Goal: Information Seeking & Learning: Check status

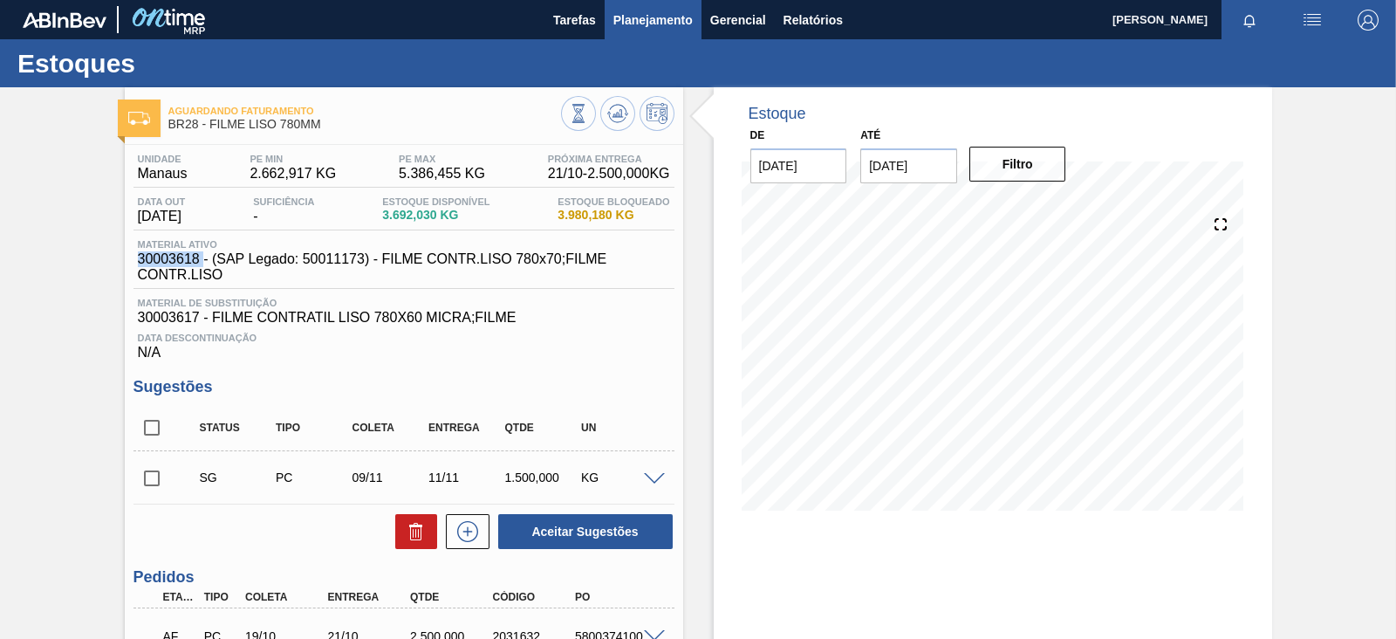
click at [654, 11] on span "Planejamento" at bounding box center [652, 20] width 79 height 21
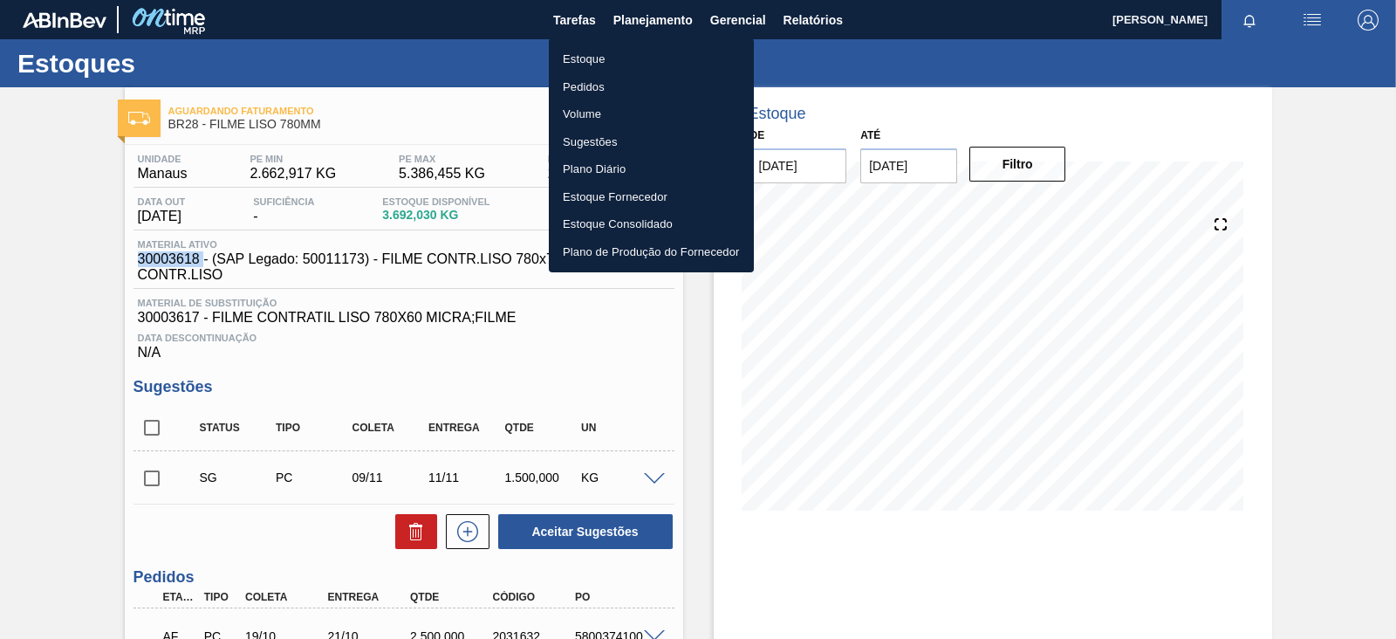
drag, startPoint x: 608, startPoint y: 60, endPoint x: 1383, endPoint y: 72, distance: 774.7
click at [609, 59] on li "Estoque" at bounding box center [651, 59] width 205 height 28
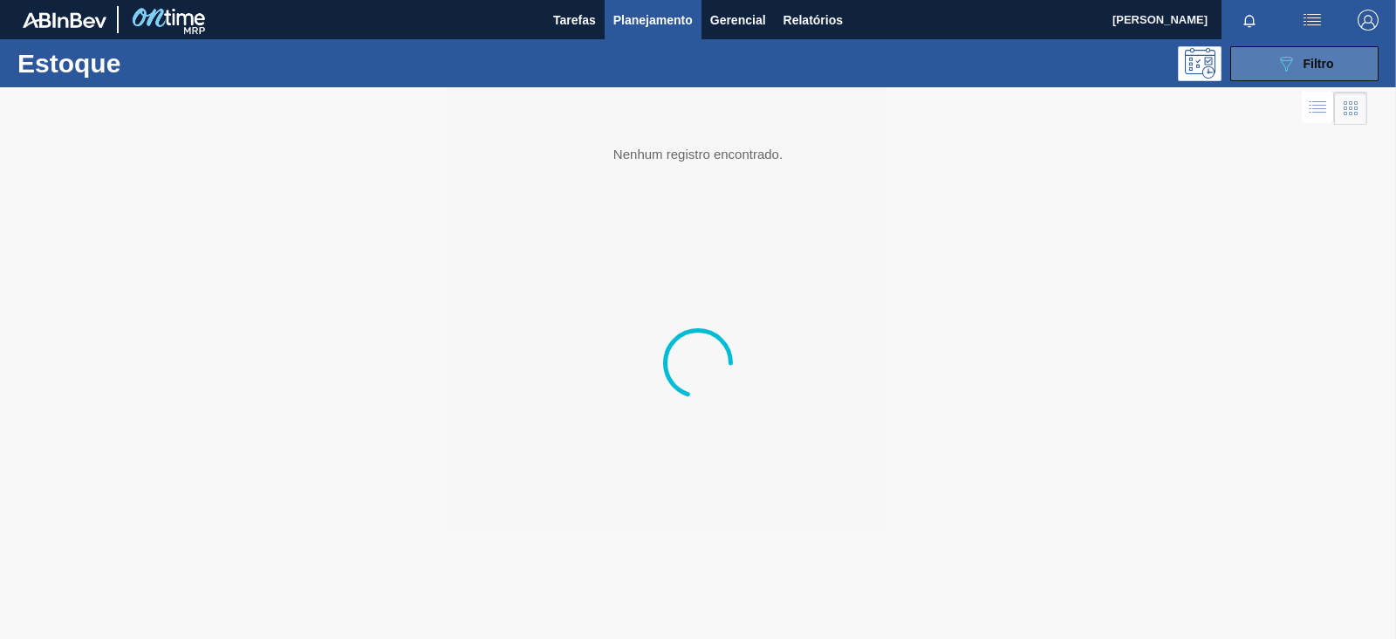
click at [1241, 72] on button "089F7B8B-B2A5-4AFE-B5C0-19BA573D28AC Filtro" at bounding box center [1304, 63] width 148 height 35
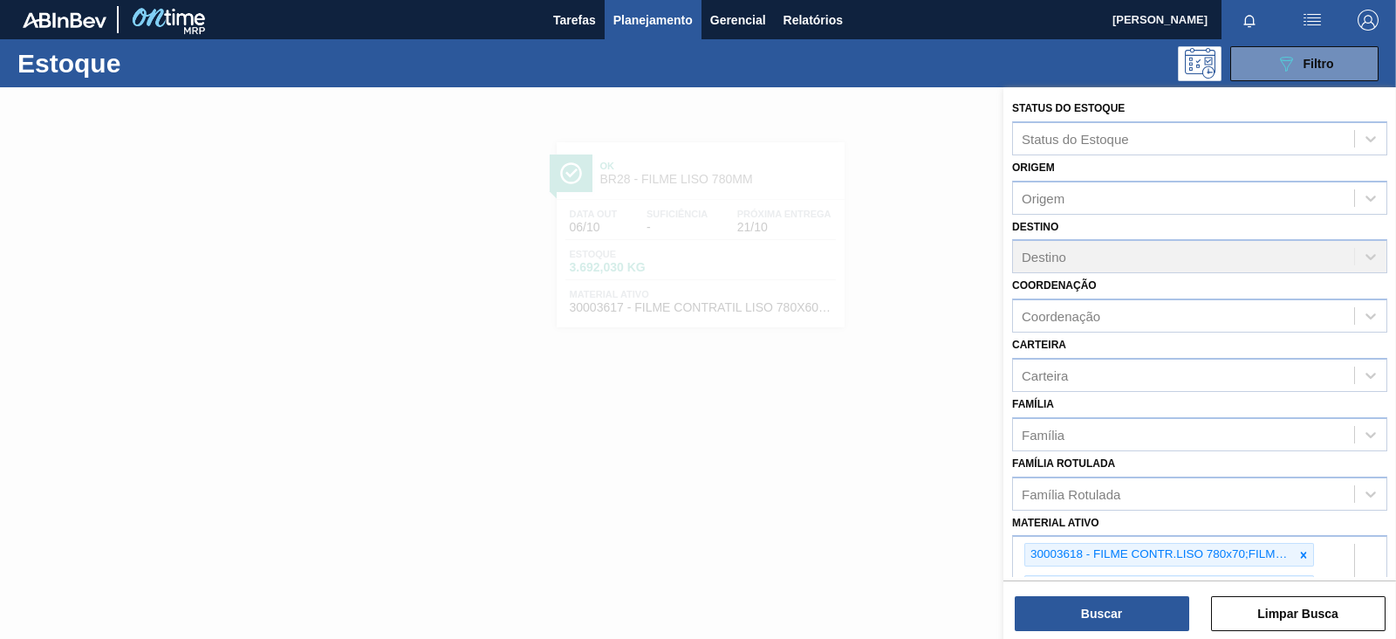
click at [1304, 549] on icon at bounding box center [1303, 555] width 12 height 12
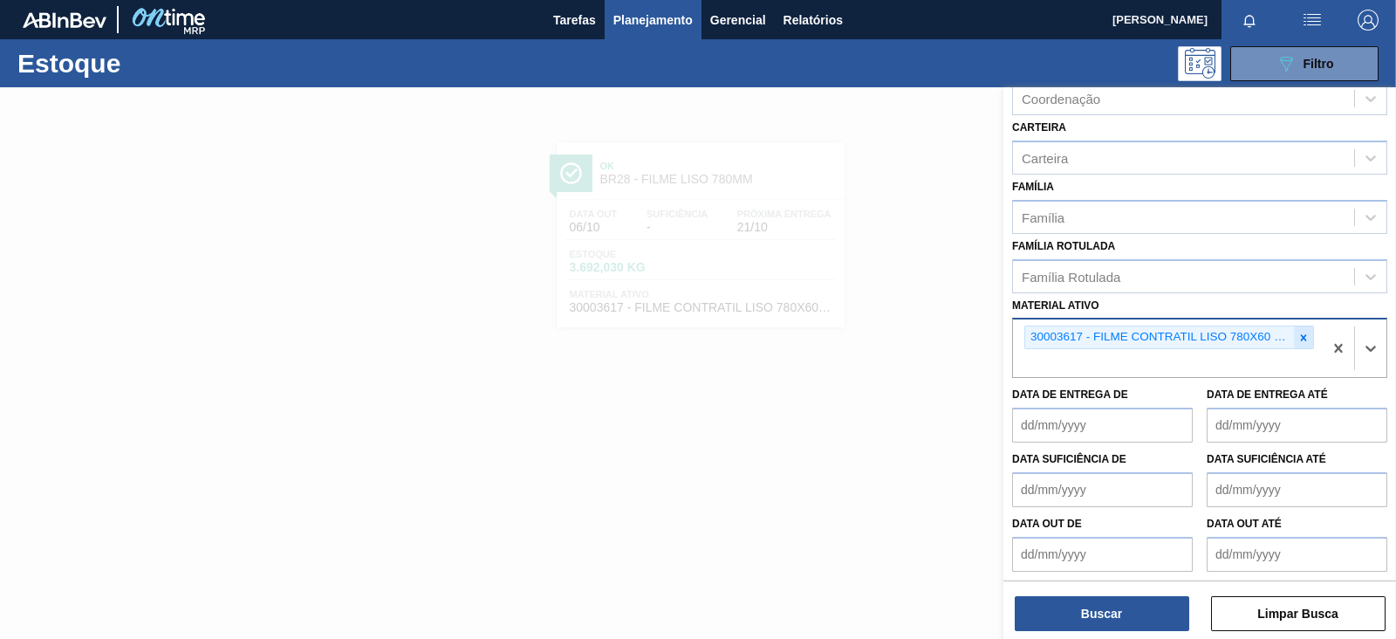
click at [1301, 342] on div at bounding box center [1303, 337] width 19 height 22
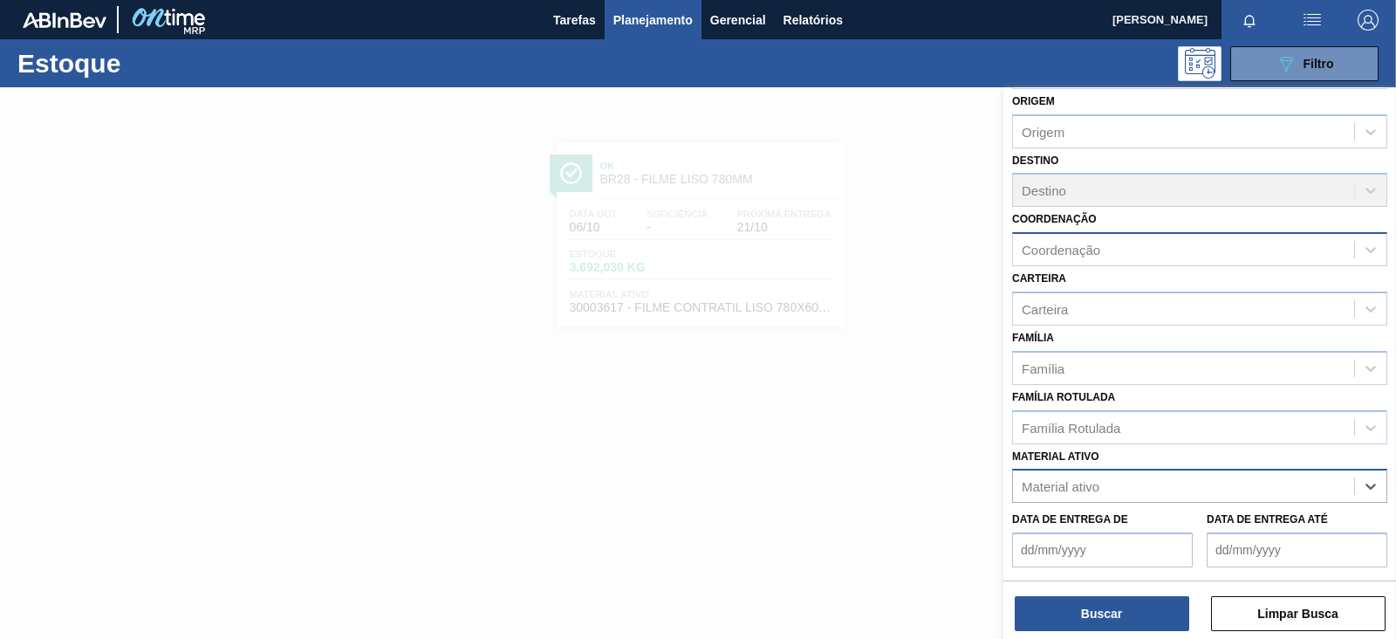
scroll to position [0, 0]
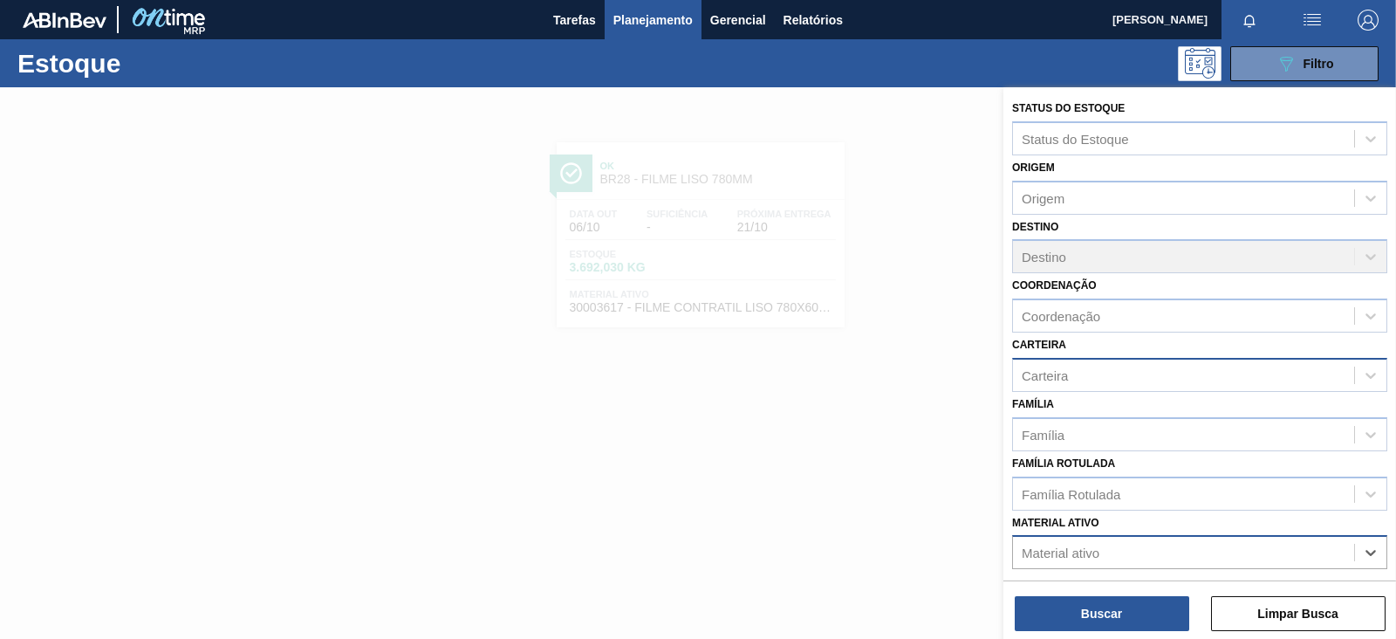
click at [1093, 384] on div "Carteira" at bounding box center [1183, 374] width 341 height 25
type input "clore"
click at [907, 417] on div at bounding box center [698, 406] width 1396 height 639
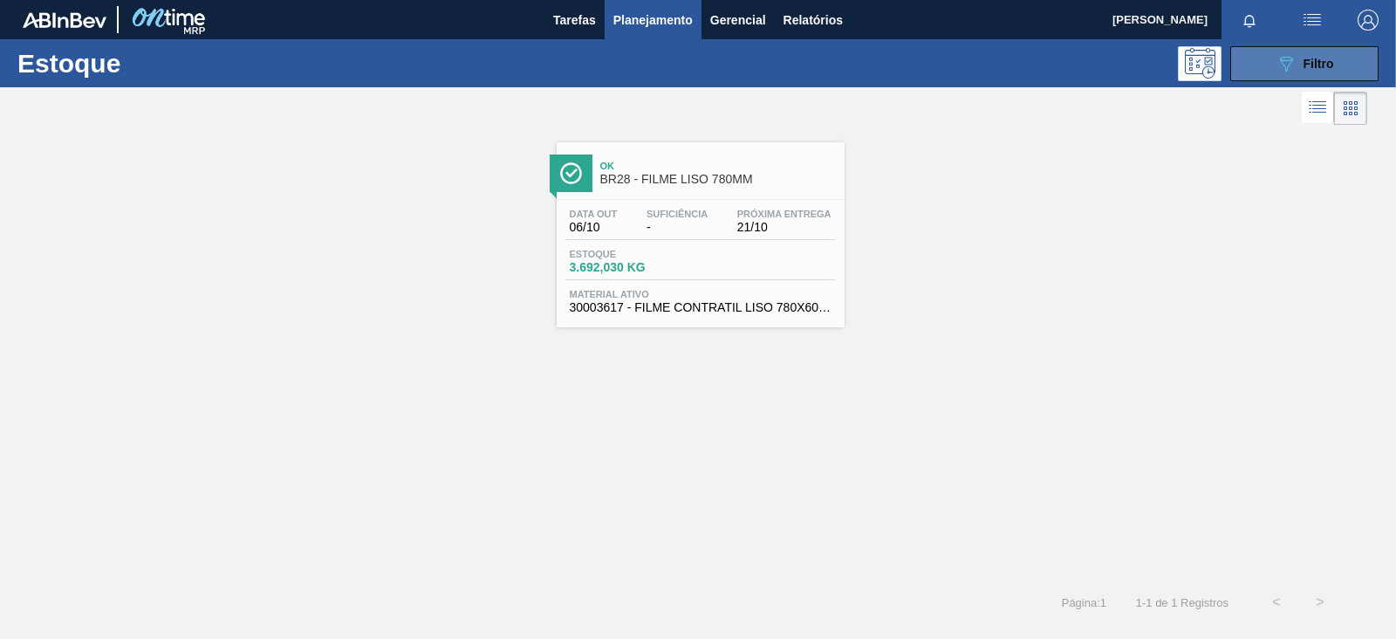
click at [1278, 77] on button "089F7B8B-B2A5-4AFE-B5C0-19BA573D28AC Filtro" at bounding box center [1304, 63] width 148 height 35
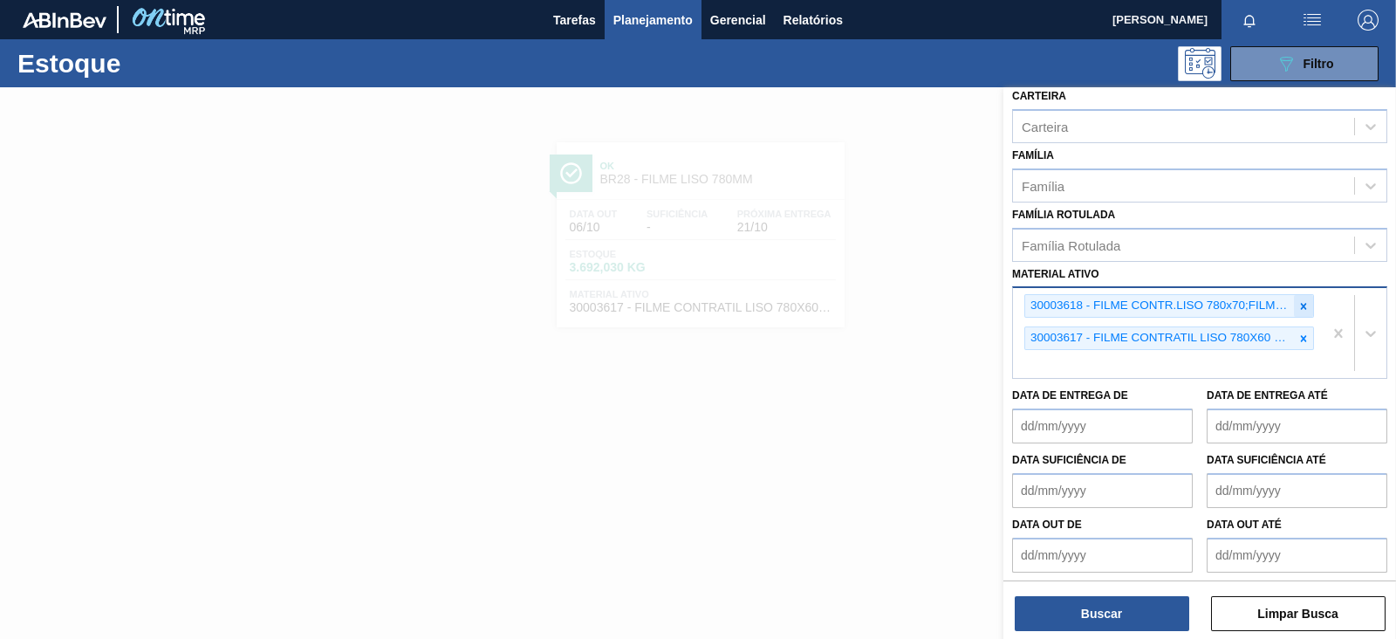
click at [1297, 300] on icon at bounding box center [1303, 306] width 12 height 12
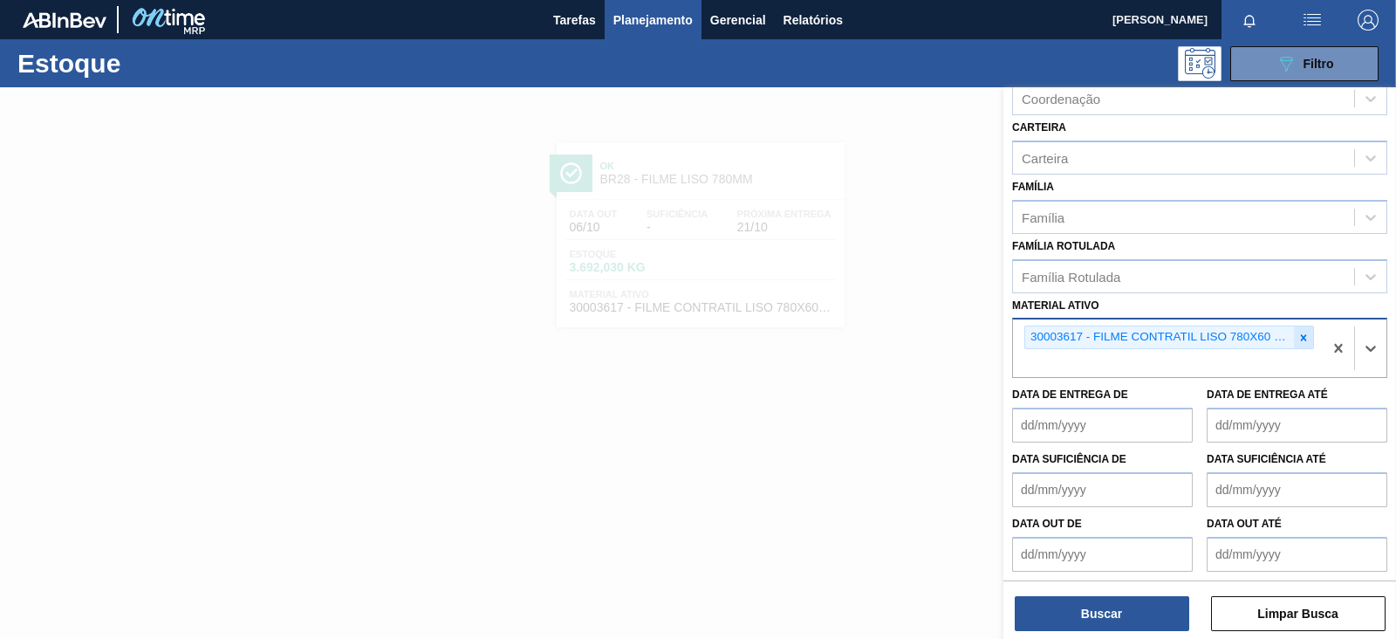
click at [1298, 331] on icon at bounding box center [1303, 337] width 12 height 12
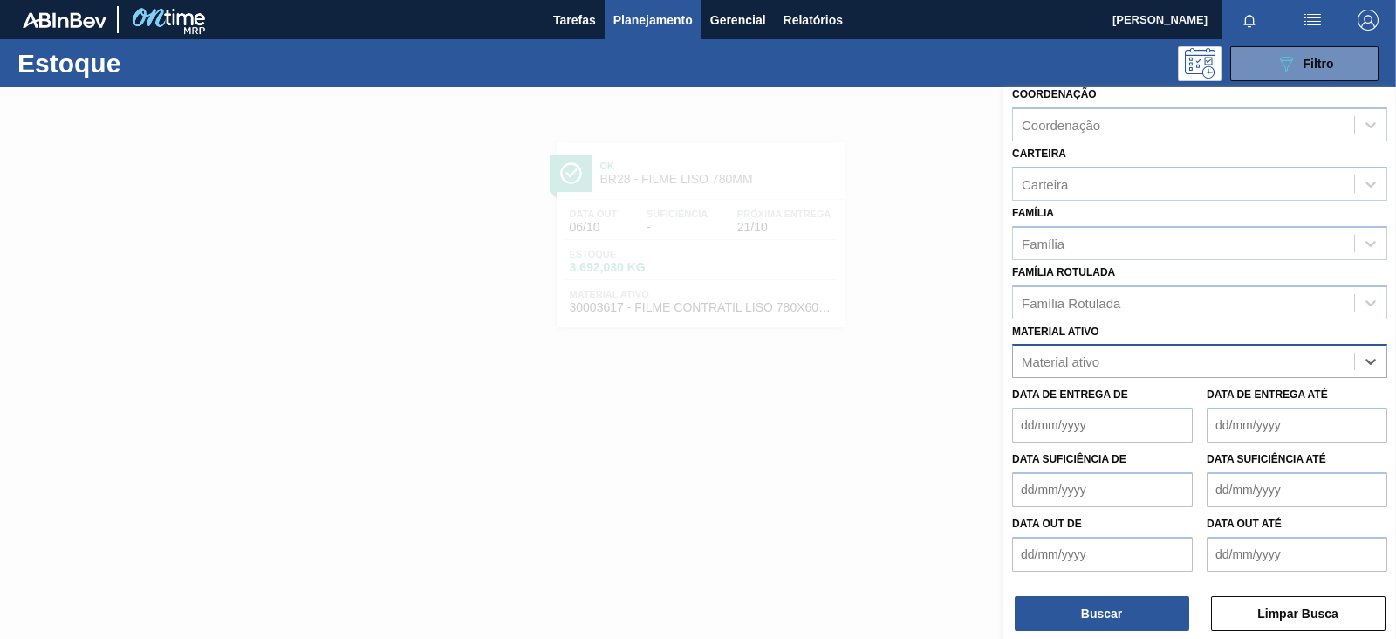
paste ativo "30003516"
type ativo "30003516"
click at [1233, 363] on div "Material ativo" at bounding box center [1199, 361] width 375 height 34
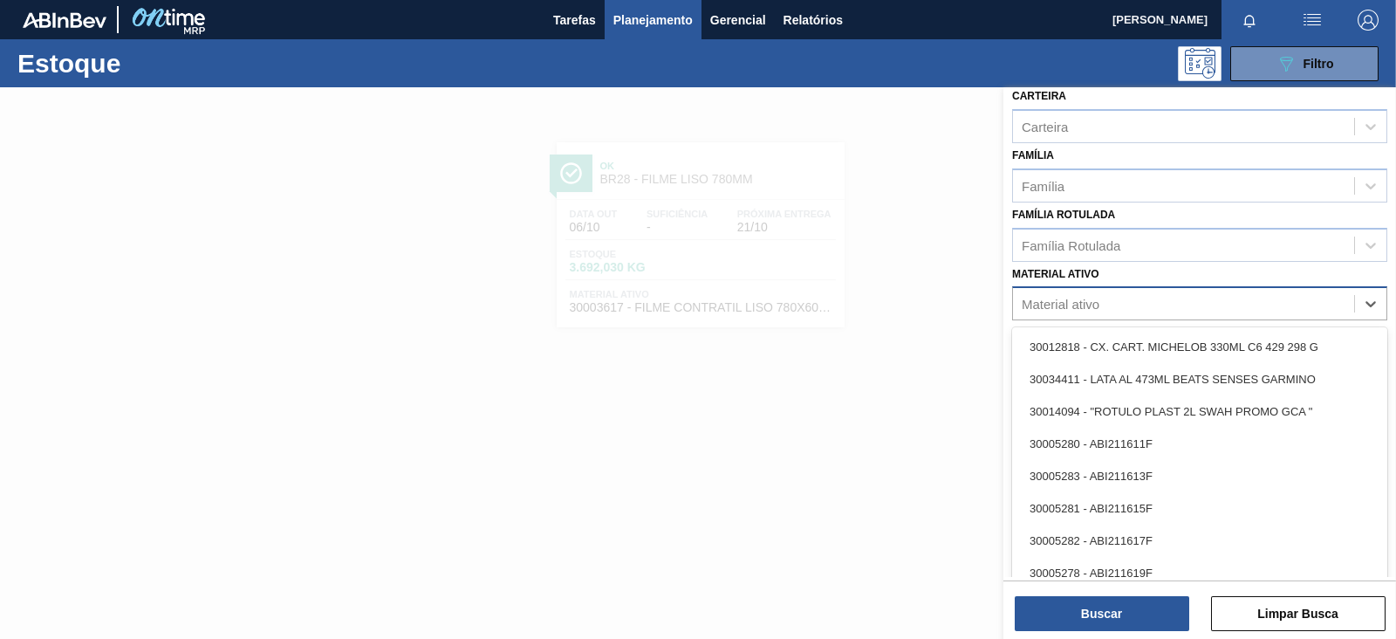
paste ativo "30003516"
type ativo "30003516"
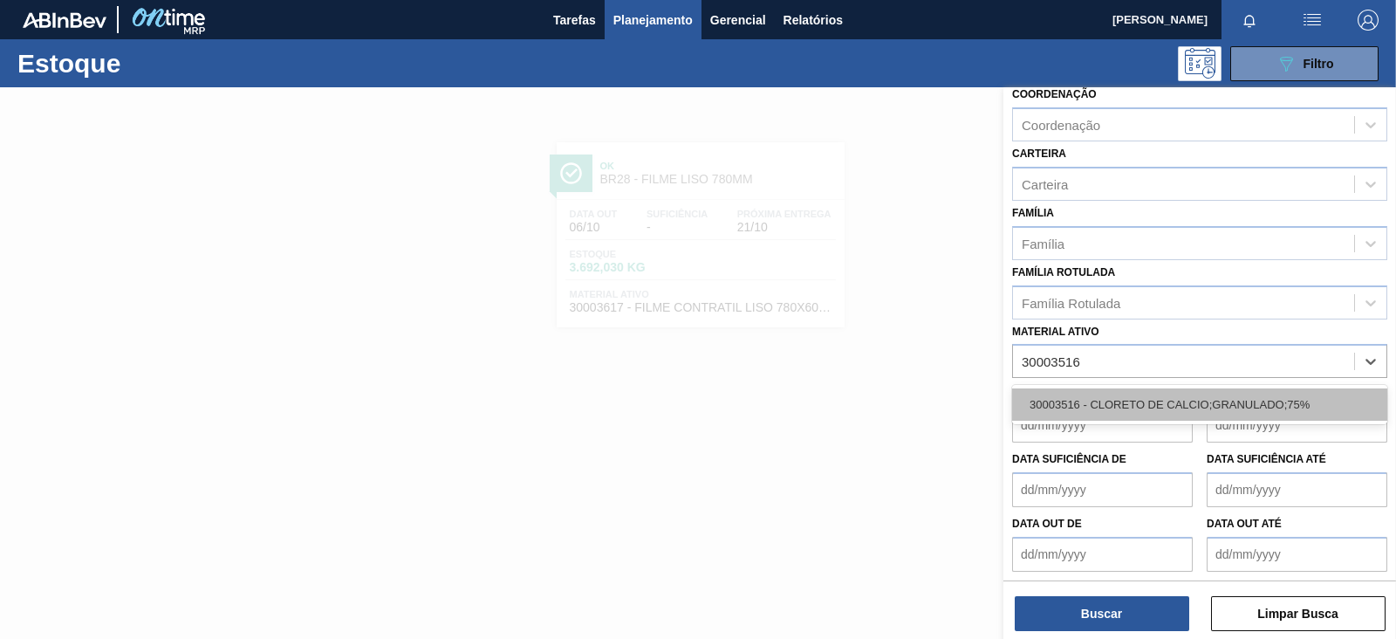
click at [1184, 400] on div "30003516 - CLORETO DE CALCIO;GRANULADO;75%" at bounding box center [1199, 404] width 375 height 32
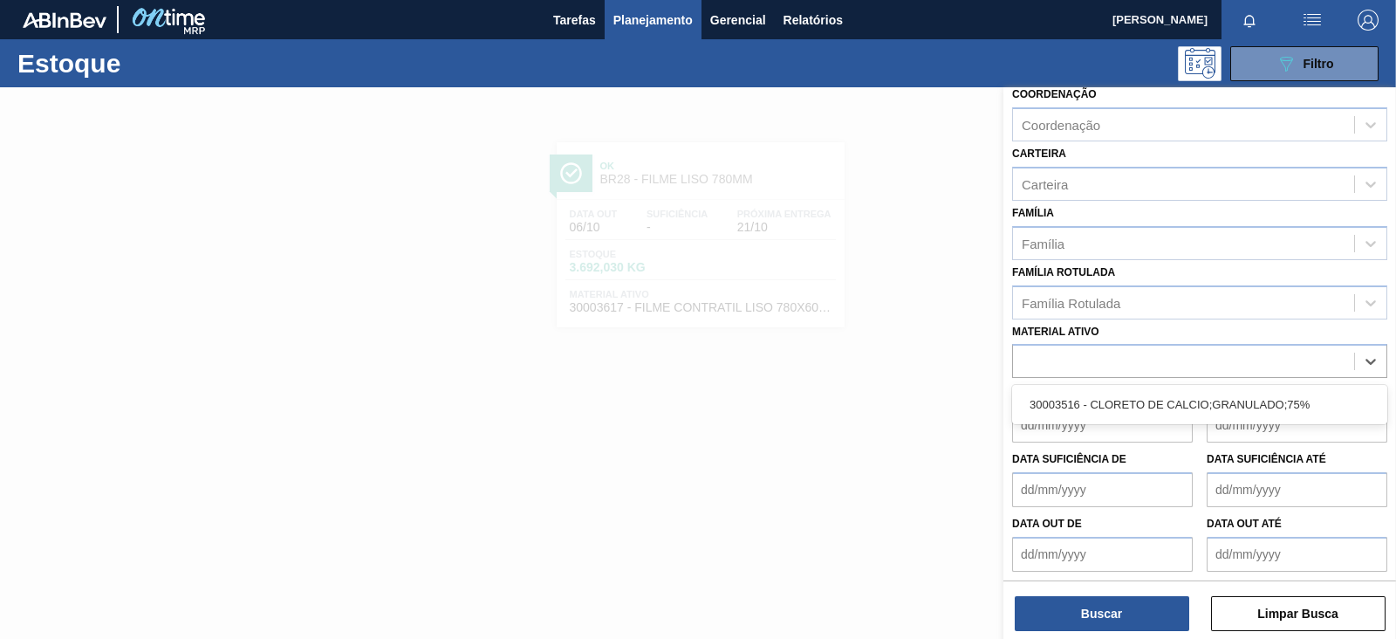
scroll to position [217, 0]
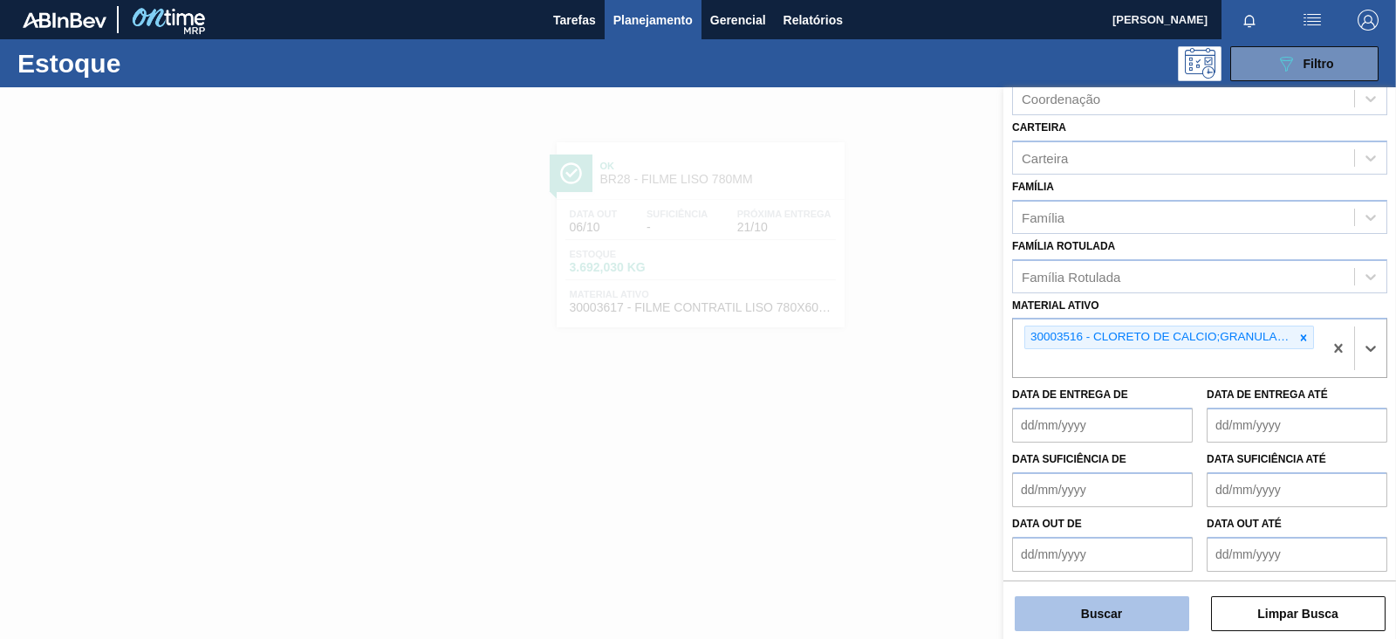
click at [1116, 598] on button "Buscar" at bounding box center [1102, 613] width 174 height 35
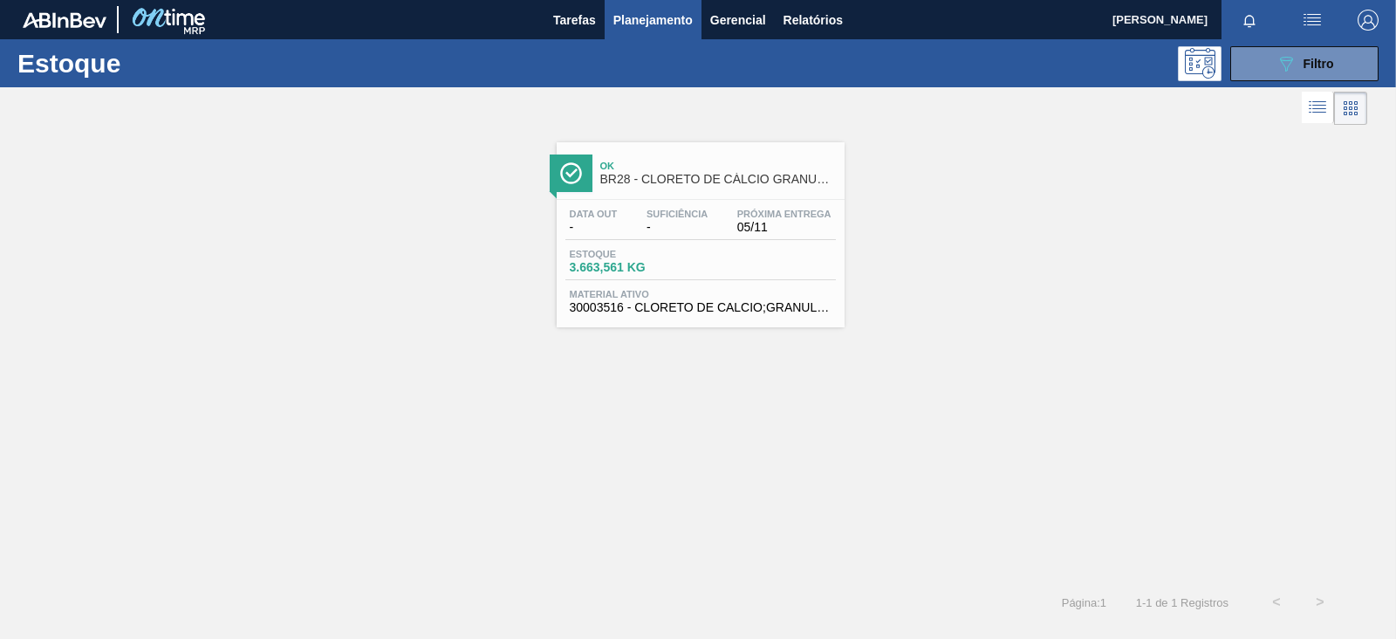
click at [699, 259] on div "Estoque 3.663,561 KG" at bounding box center [700, 264] width 270 height 31
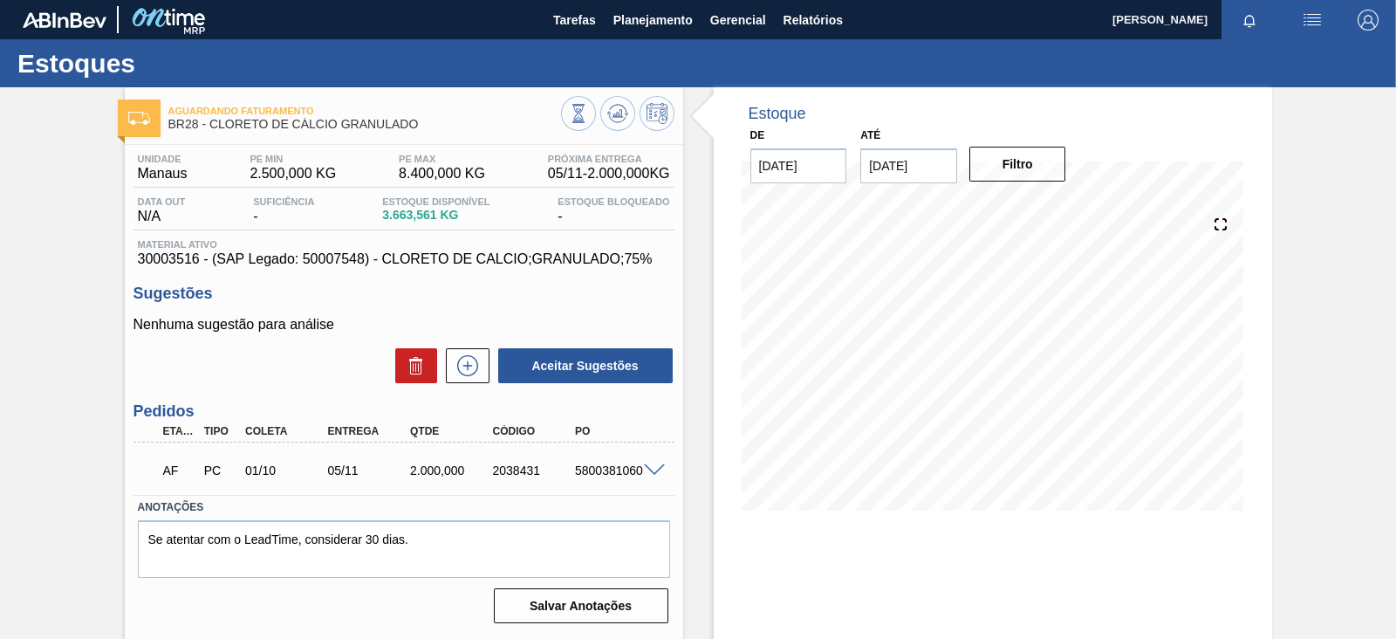
click at [614, 475] on div "5800381060" at bounding box center [615, 470] width 91 height 14
copy div "5800381060"
click at [502, 286] on h3 "Sugestões" at bounding box center [403, 293] width 541 height 18
